Goal: Check status: Check status

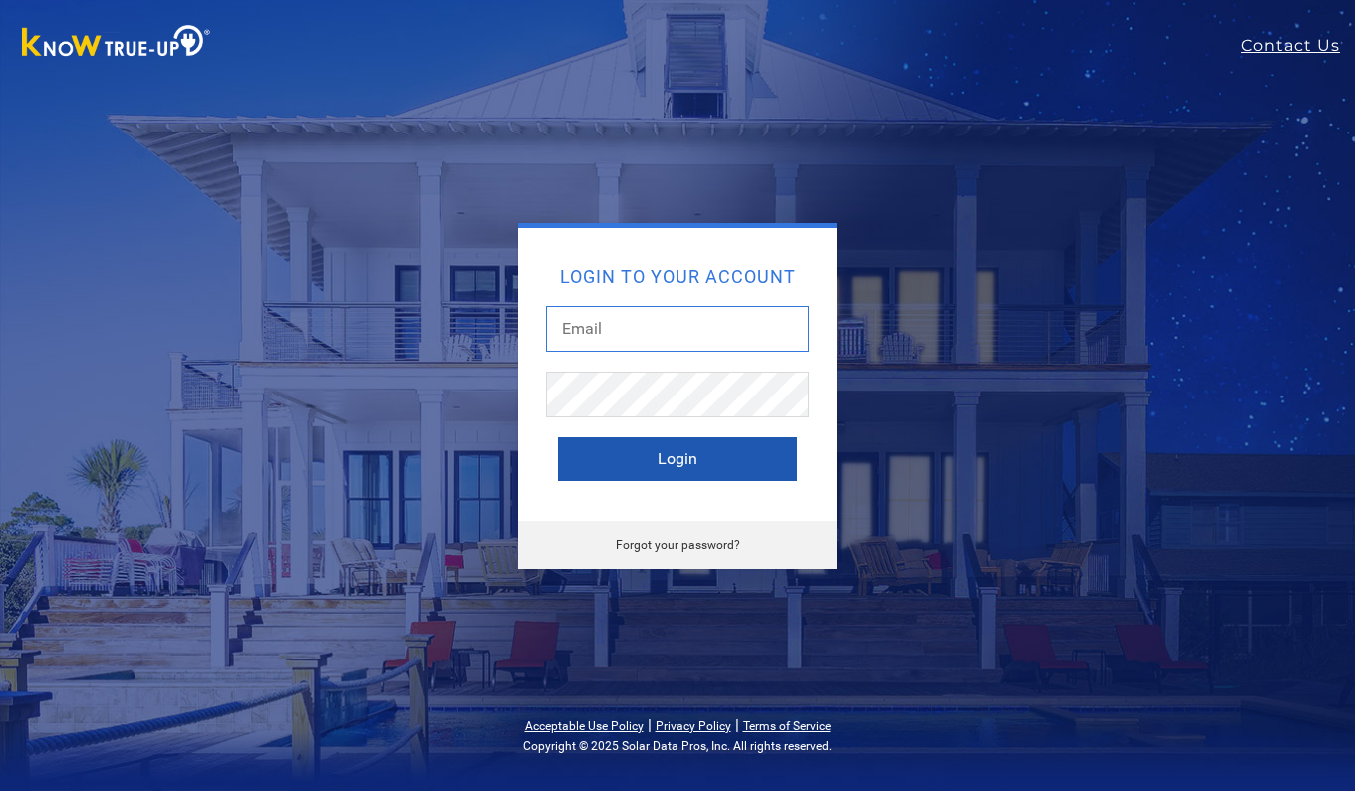
type input "[EMAIL_ADDRESS][DOMAIN_NAME]"
click at [700, 455] on button "Login" at bounding box center [677, 459] width 239 height 44
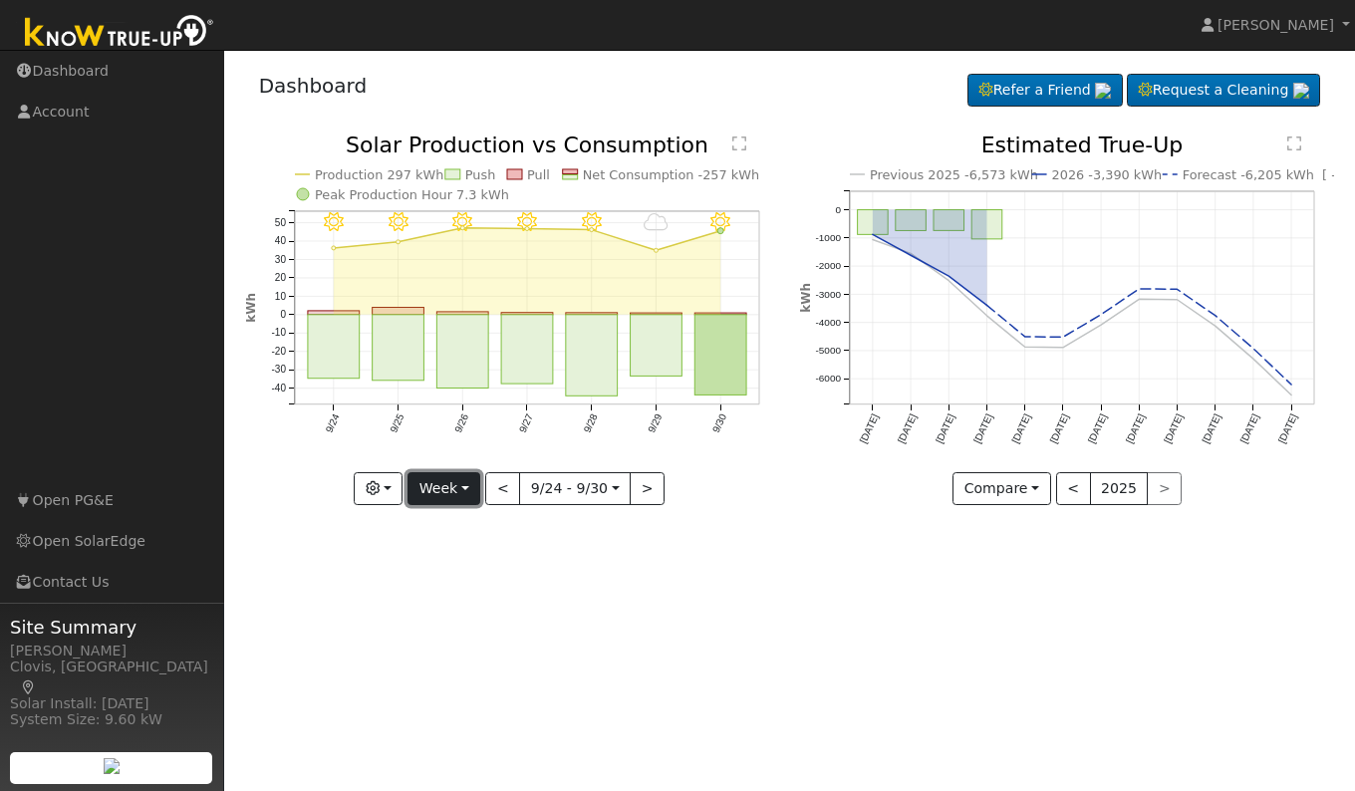
click at [445, 496] on button "Week" at bounding box center [444, 489] width 73 height 34
click at [444, 524] on link "Day" at bounding box center [478, 530] width 139 height 28
type input "2025-09-30"
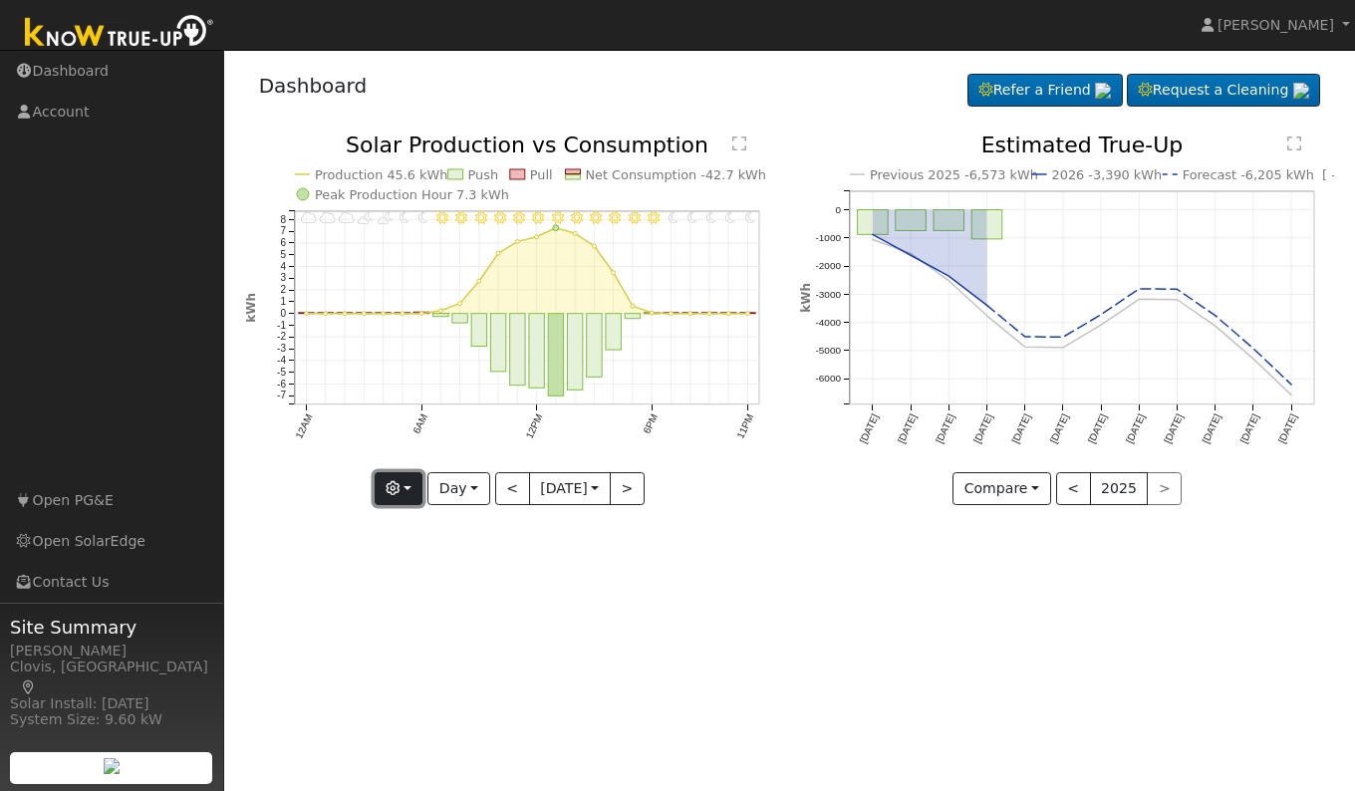
click at [386, 490] on icon "button" at bounding box center [393, 488] width 14 height 14
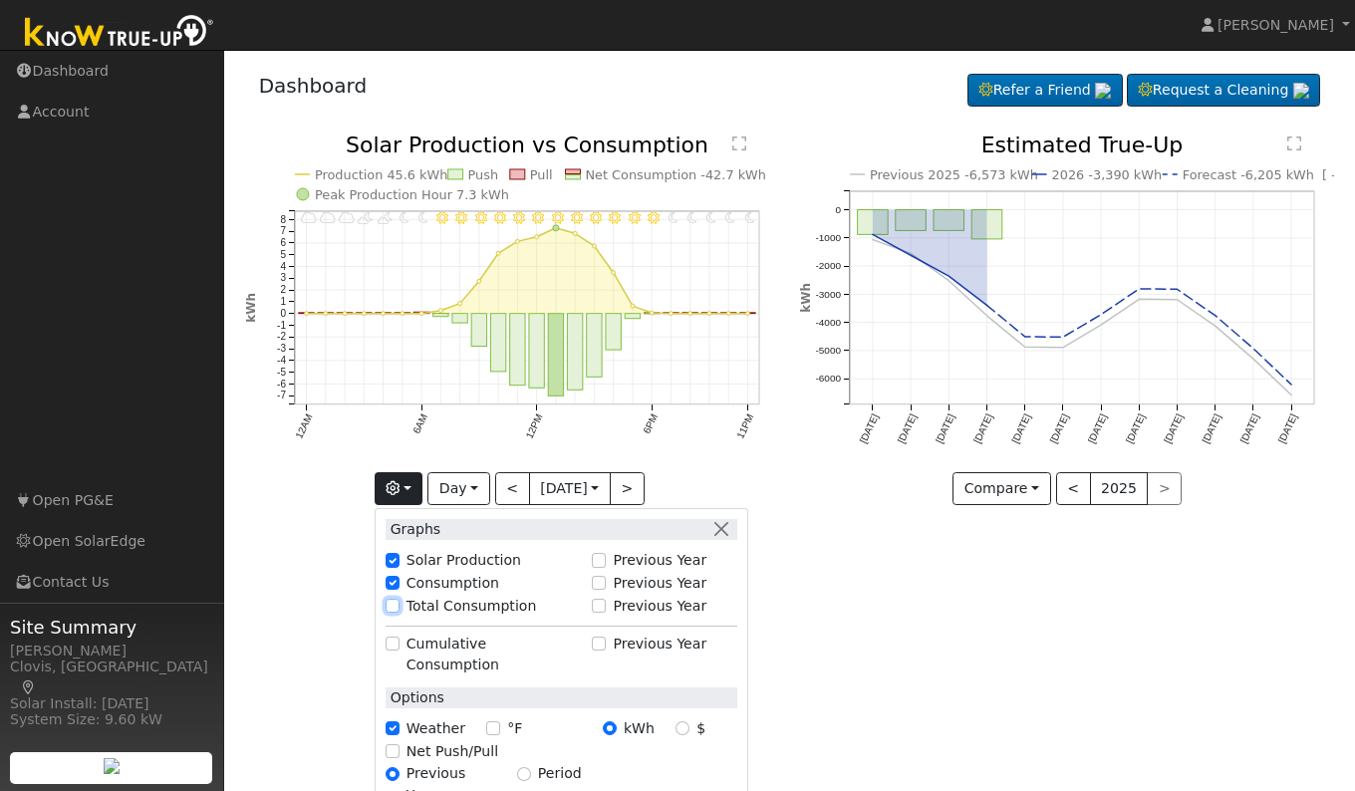
click at [386, 611] on input "Total Consumption" at bounding box center [393, 606] width 14 height 14
checkbox input "true"
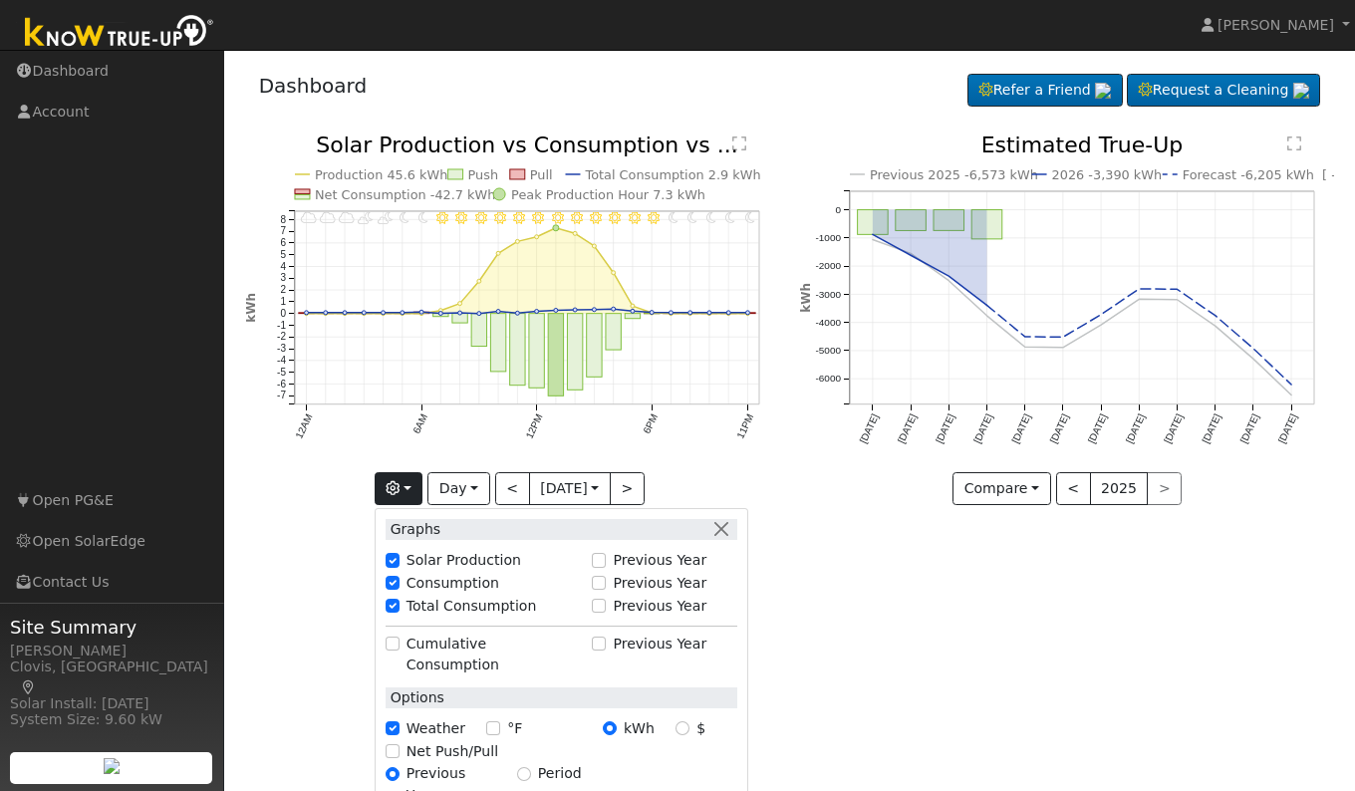
click at [826, 656] on div "User Profile First name Last name Email Email Notifications No Emails No Emails…" at bounding box center [789, 420] width 1131 height 741
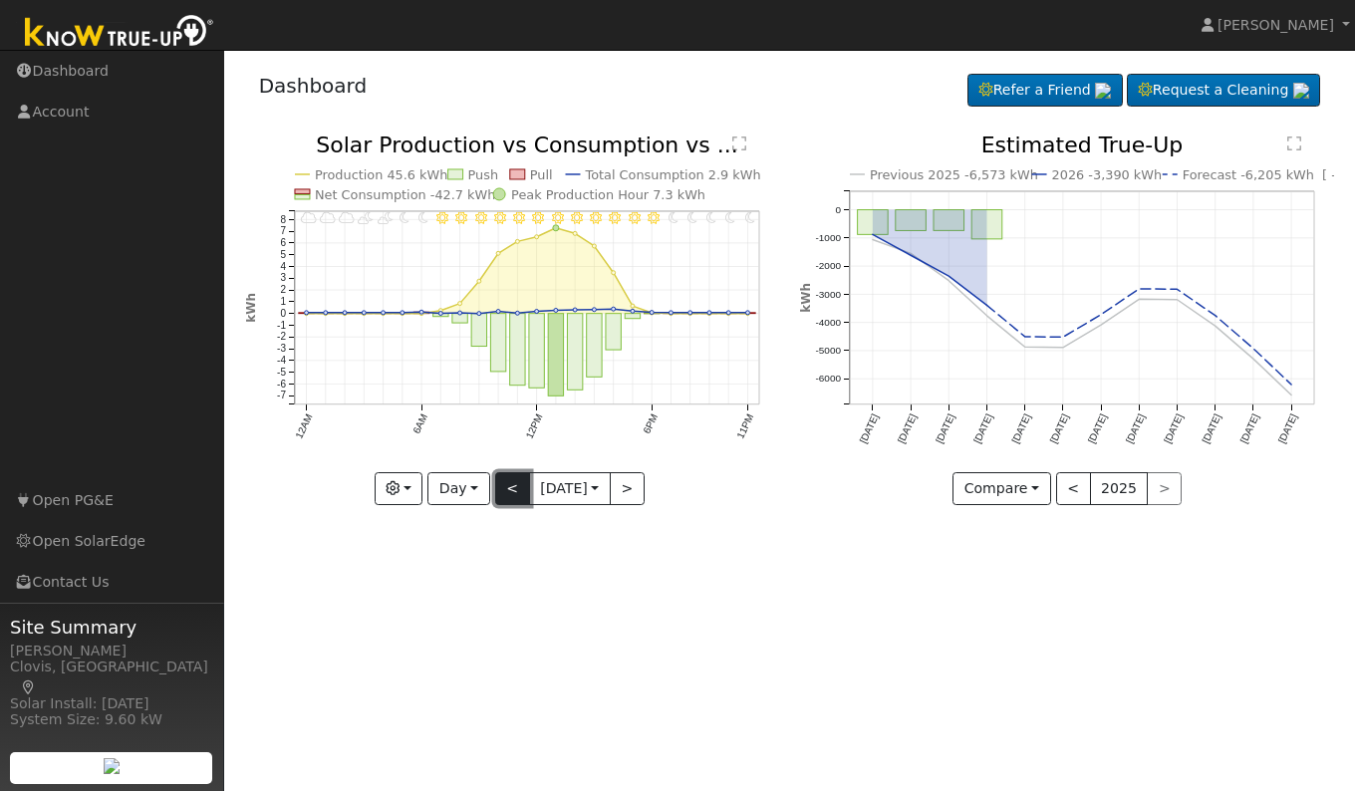
click at [501, 491] on button "<" at bounding box center [512, 489] width 35 height 34
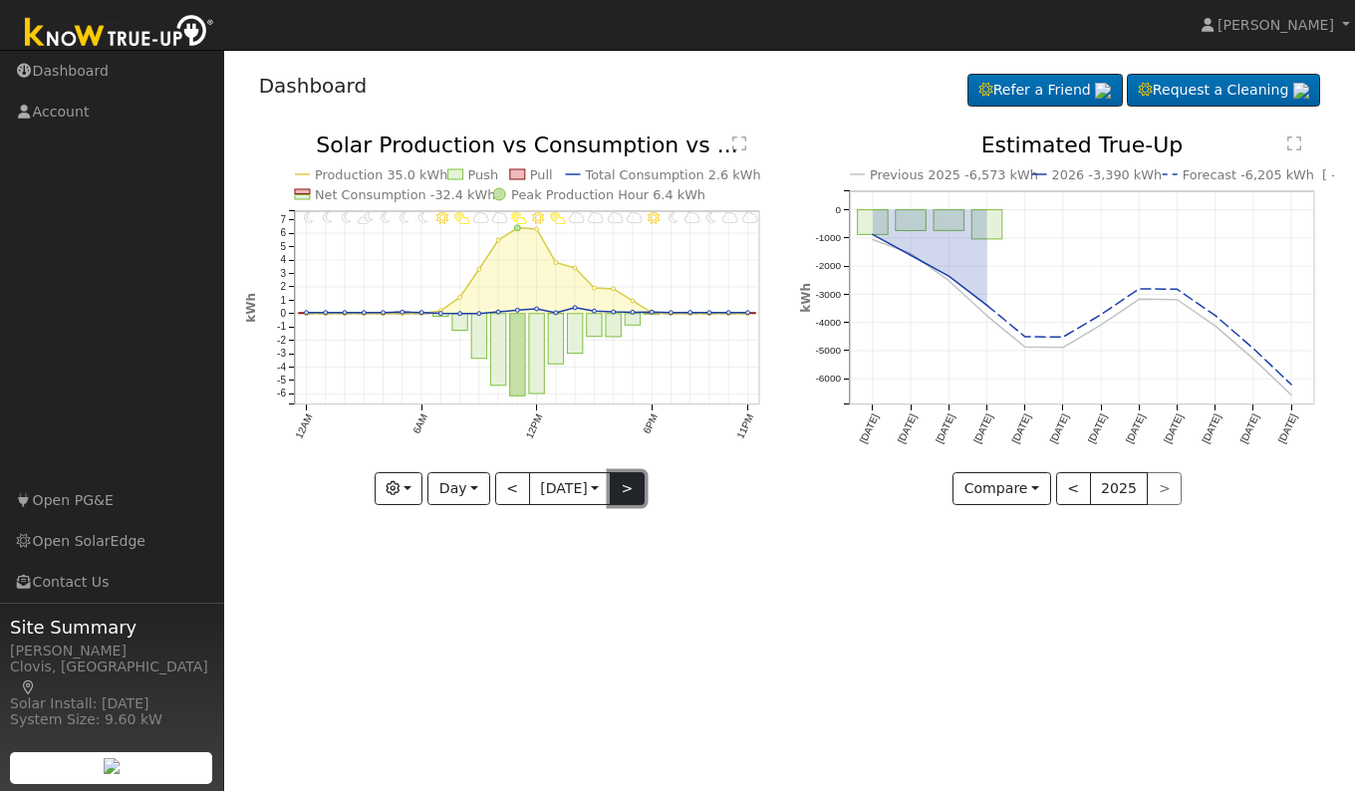
click at [632, 484] on button ">" at bounding box center [627, 489] width 35 height 34
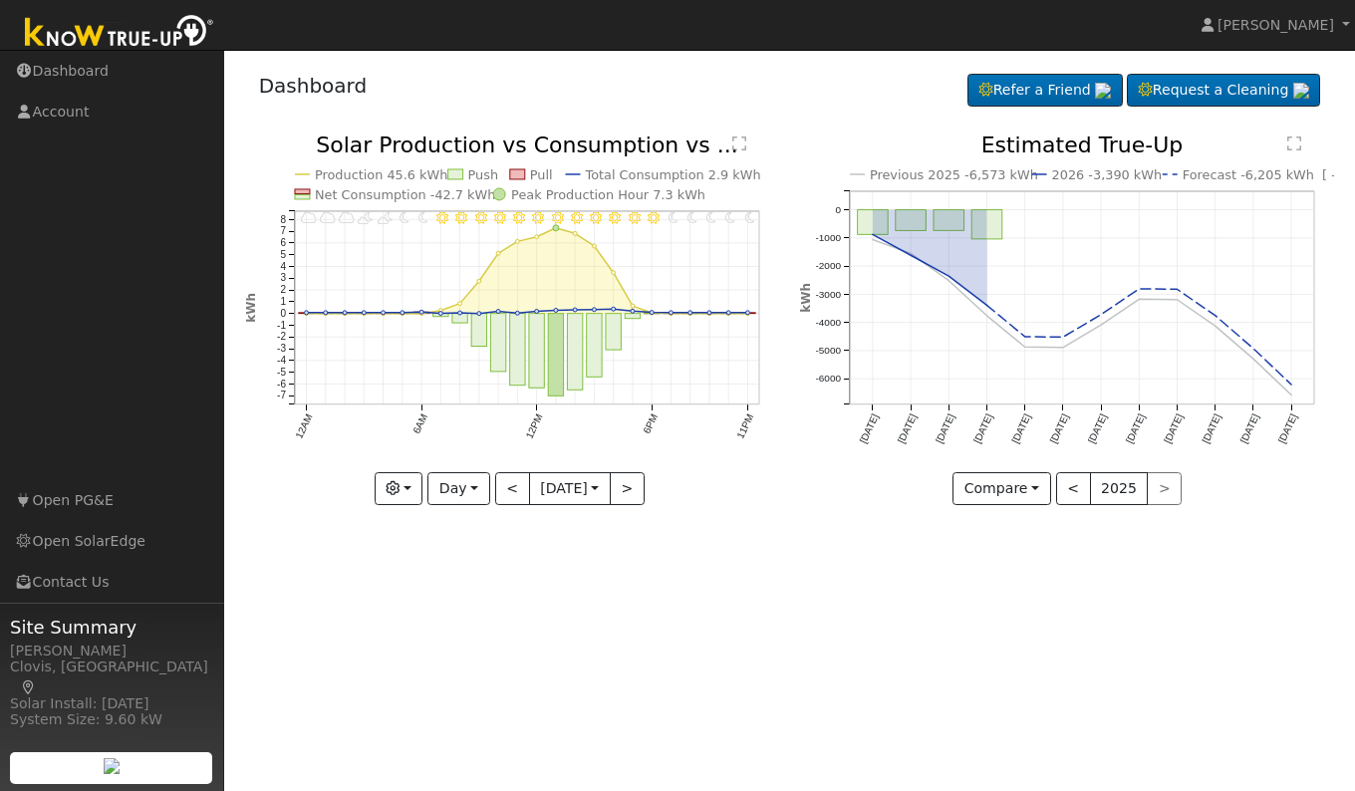
click at [733, 140] on text "" at bounding box center [739, 144] width 14 height 16
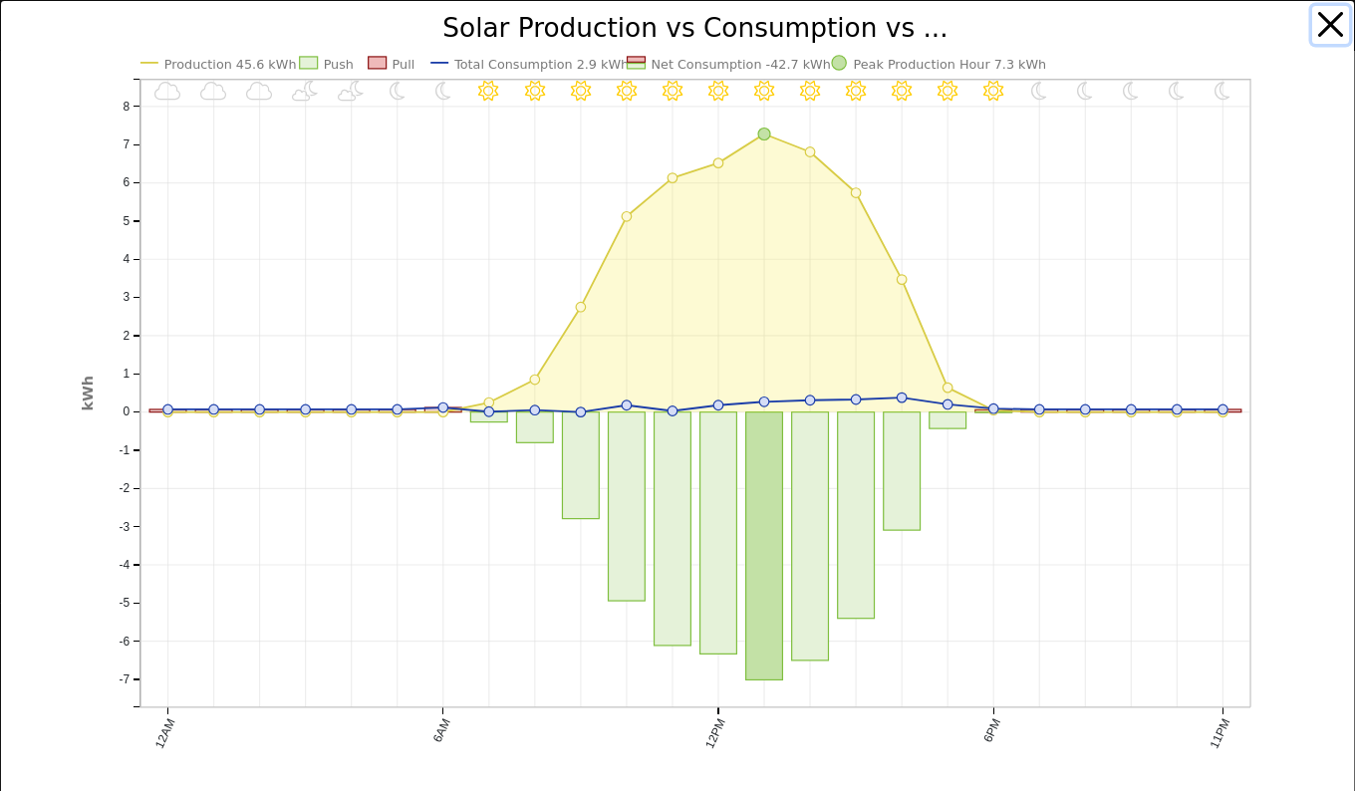
click at [1322, 31] on button "button" at bounding box center [1331, 25] width 38 height 38
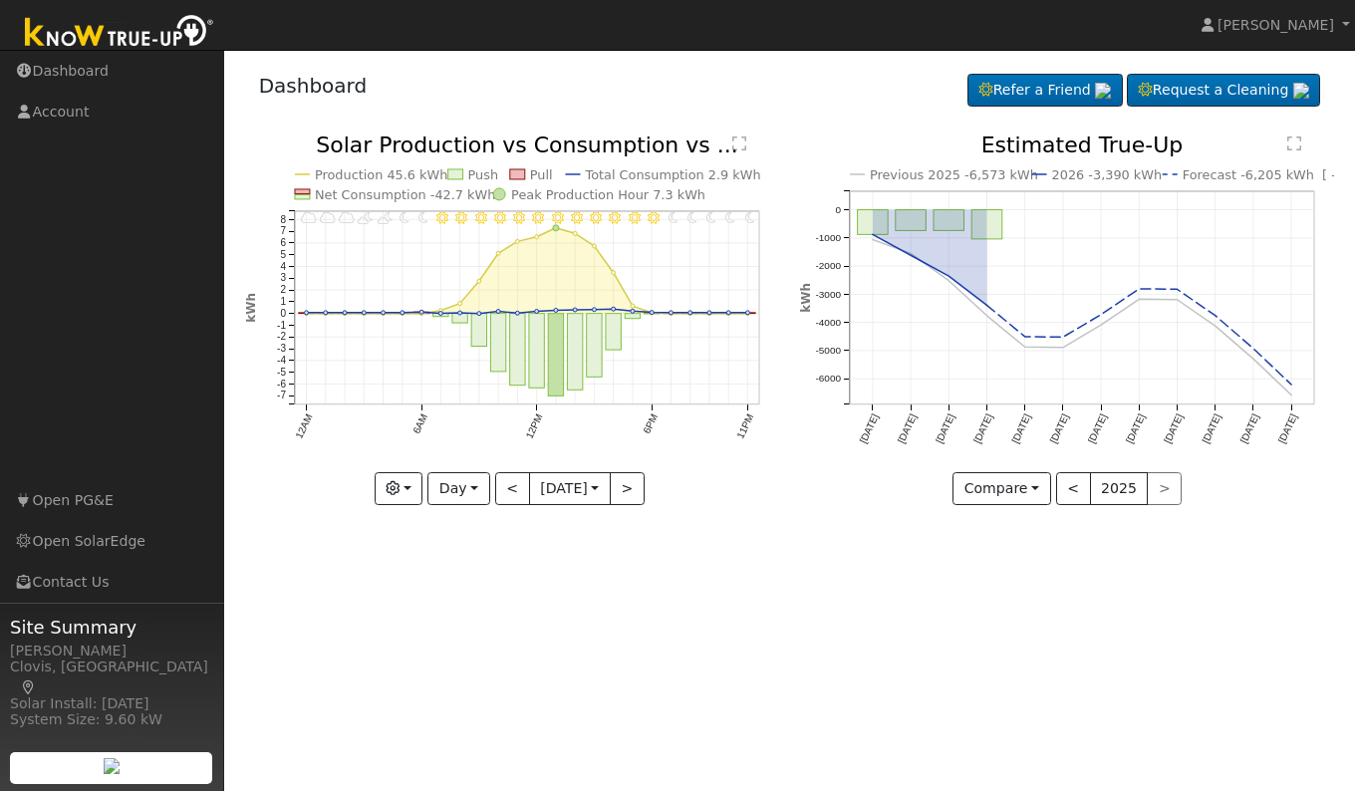
click at [818, 536] on div "User Profile First name Last name Email Email Notifications No Emails No Emails…" at bounding box center [789, 420] width 1131 height 741
click at [511, 492] on button "<" at bounding box center [512, 489] width 35 height 34
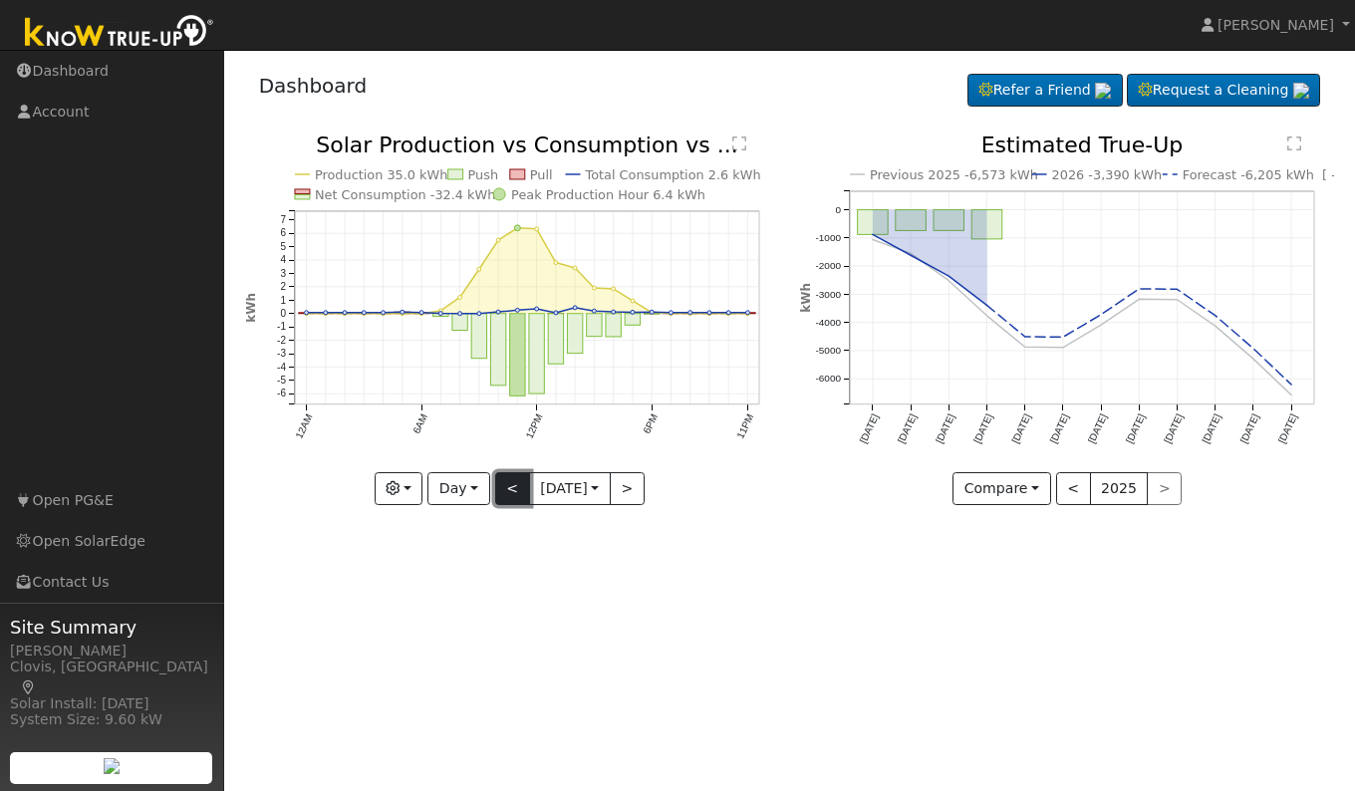
click at [511, 492] on button "<" at bounding box center [512, 489] width 35 height 34
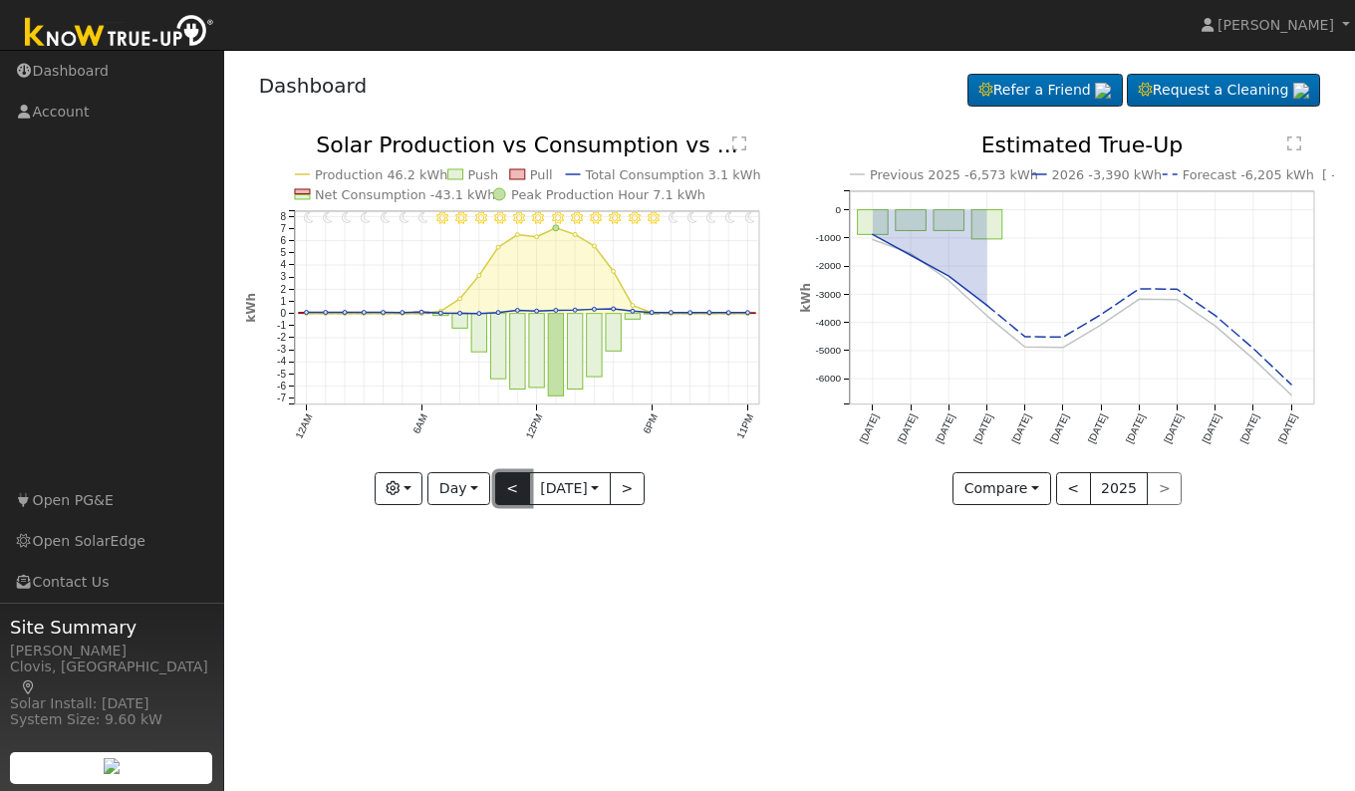
click at [511, 492] on button "<" at bounding box center [512, 489] width 35 height 34
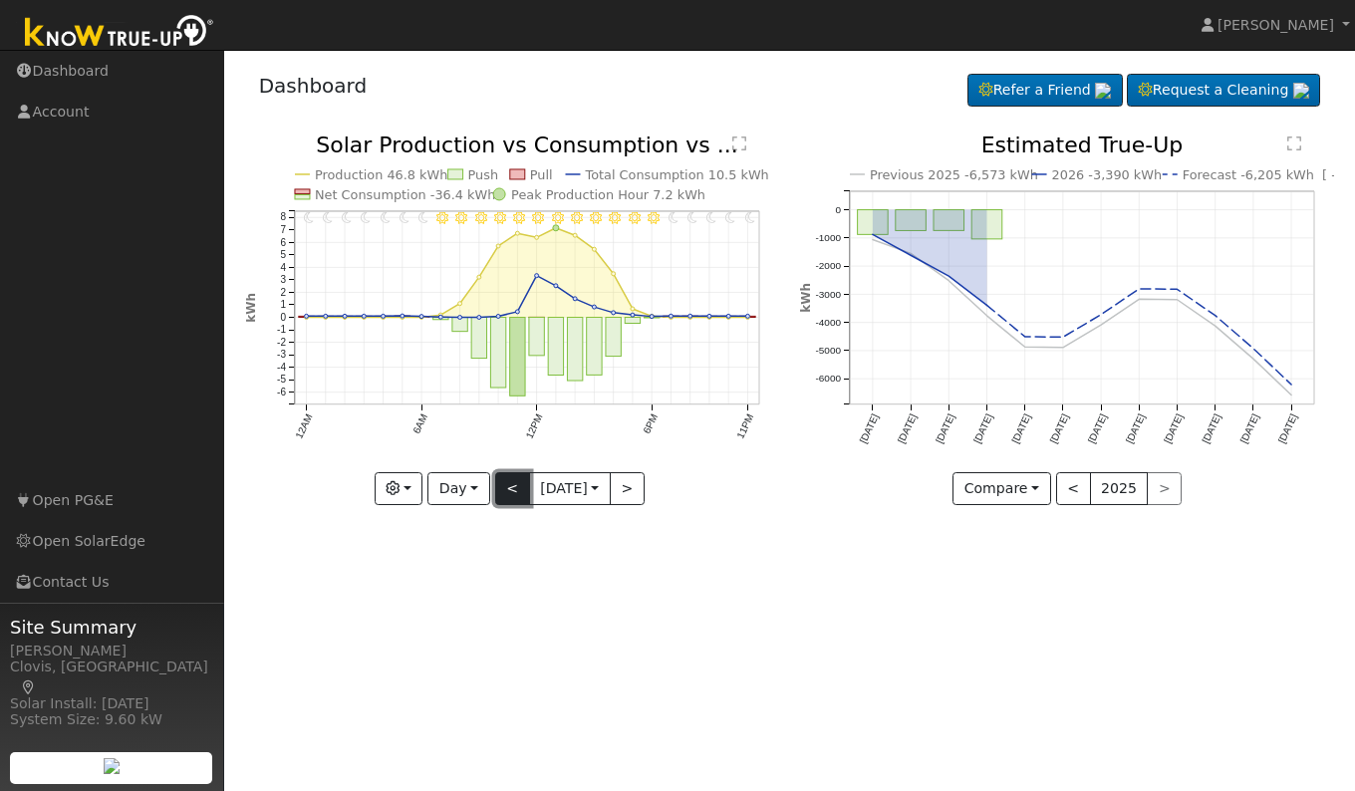
click at [511, 492] on button "<" at bounding box center [512, 489] width 35 height 34
click at [627, 497] on button ">" at bounding box center [627, 489] width 35 height 34
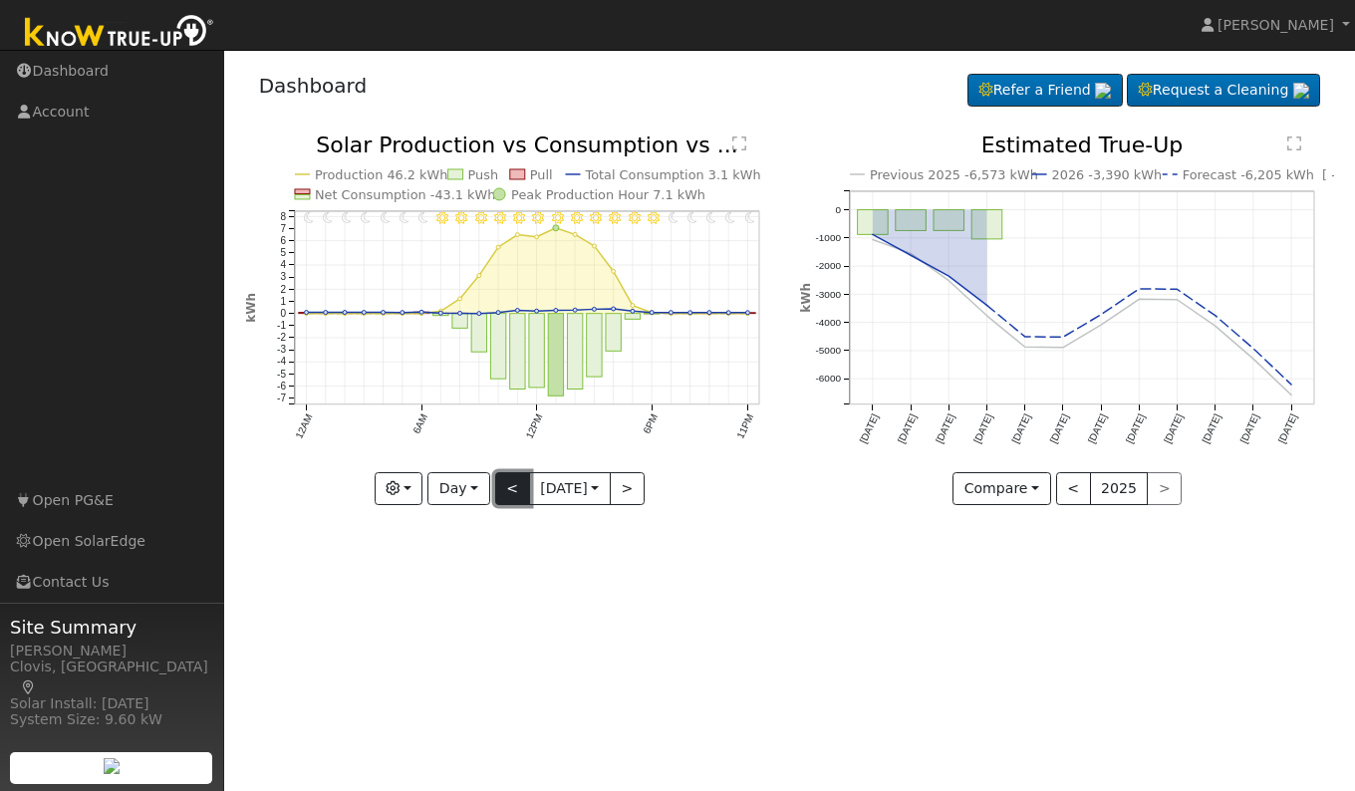
click at [509, 493] on button "<" at bounding box center [512, 489] width 35 height 34
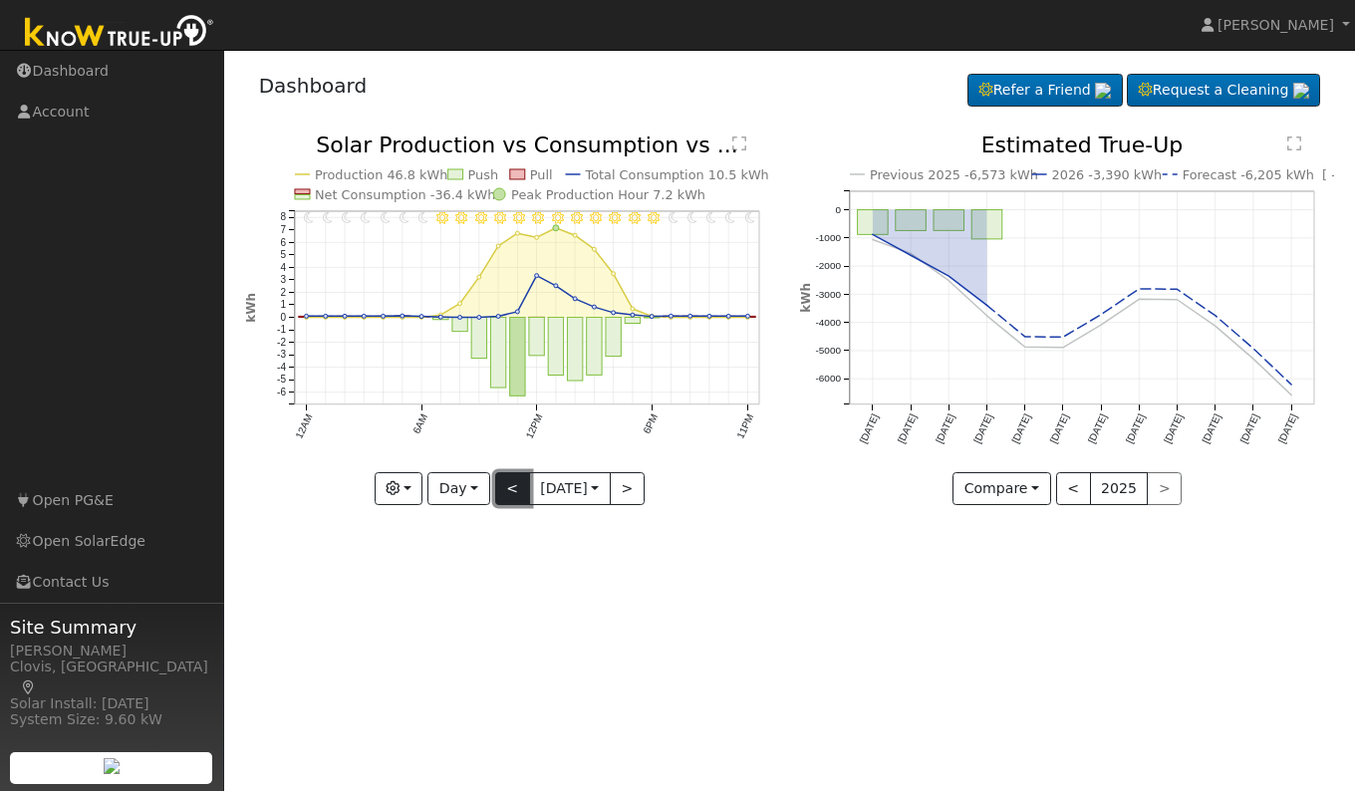
click at [509, 493] on button "<" at bounding box center [512, 489] width 35 height 34
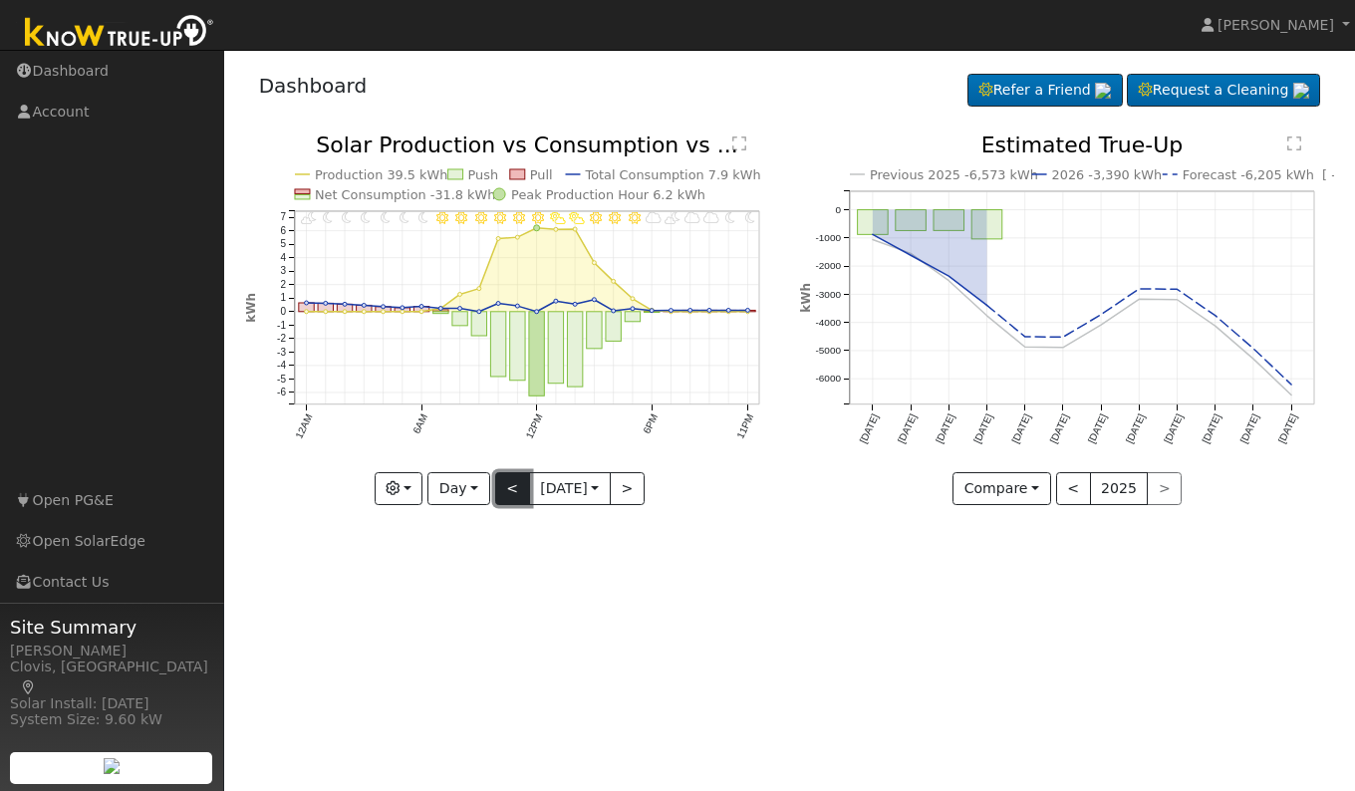
click at [509, 493] on button "<" at bounding box center [512, 489] width 35 height 34
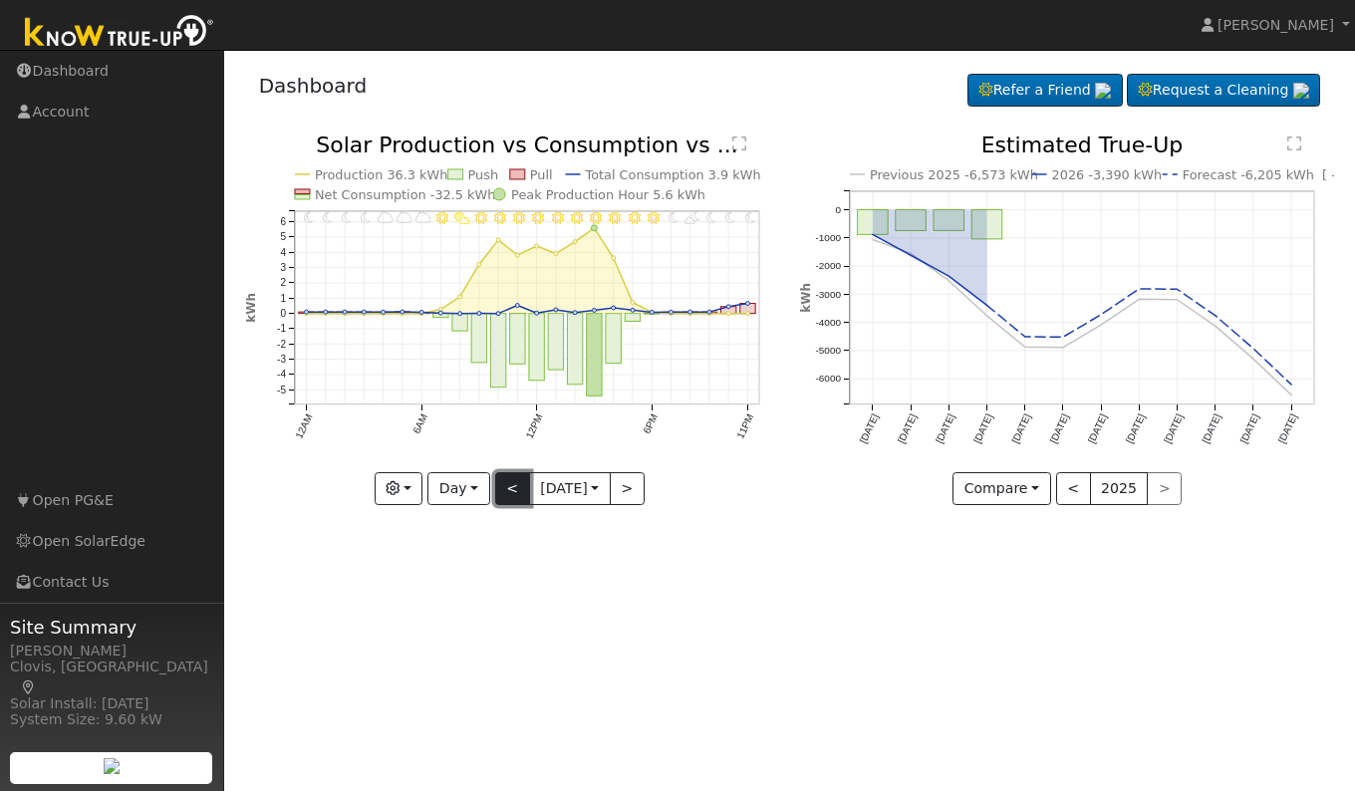
click at [509, 493] on button "<" at bounding box center [512, 489] width 35 height 34
type input "2025-09-23"
